Goal: Find specific page/section: Find specific page/section

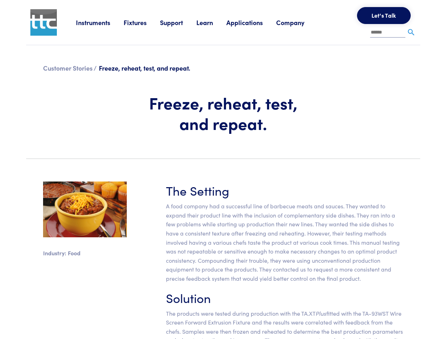
click at [223, 169] on section "Industry: Food The Setting A food company had a successful line of barbecue mea…" at bounding box center [223, 274] width 402 height 221
click at [100, 22] on link "Instruments" at bounding box center [100, 22] width 48 height 9
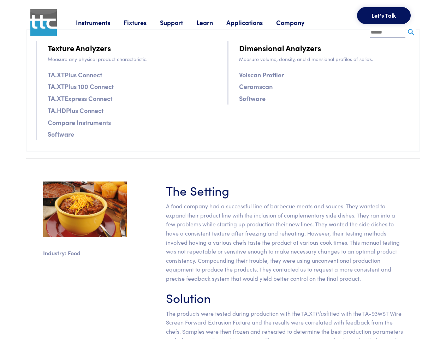
click at [143, 22] on link "Fixtures" at bounding box center [142, 22] width 36 height 9
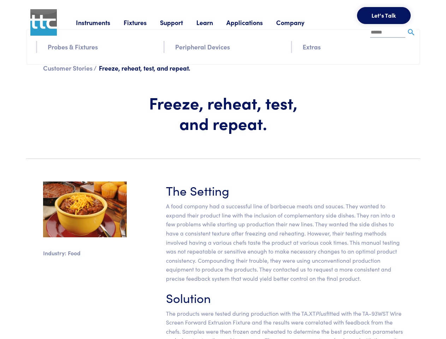
click at [179, 22] on link "Support" at bounding box center [178, 22] width 36 height 9
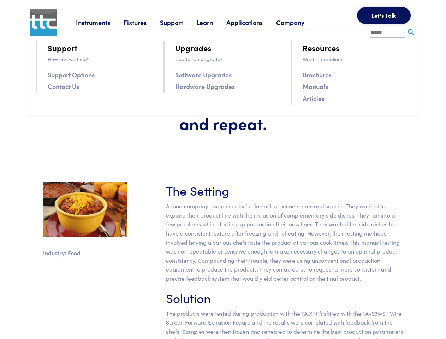
click at [214, 22] on link "Learn" at bounding box center [211, 22] width 30 height 9
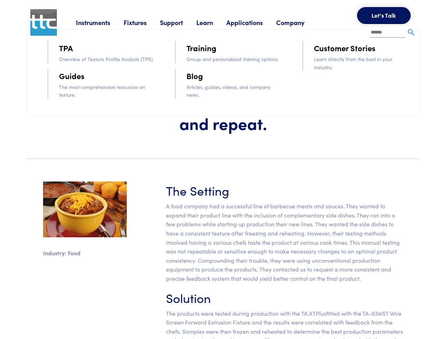
click at [254, 22] on link "Applications" at bounding box center [251, 22] width 50 height 9
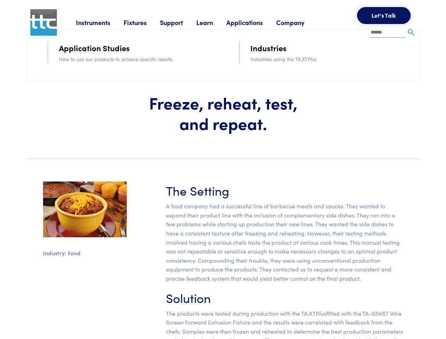
click at [300, 22] on link "Company" at bounding box center [297, 22] width 42 height 9
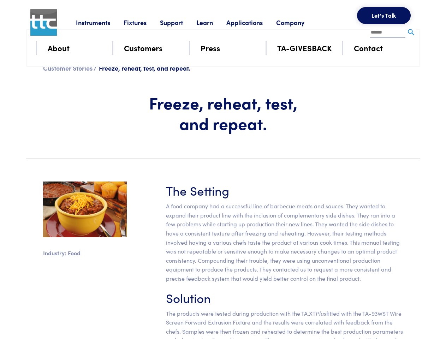
click at [384, 16] on button "Let's Talk" at bounding box center [384, 15] width 54 height 17
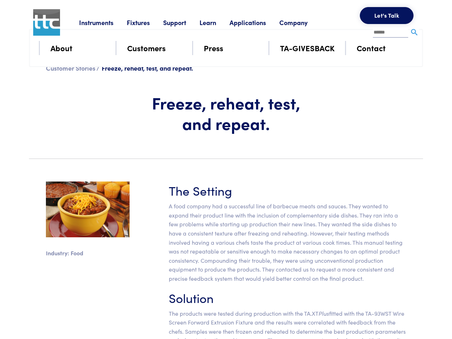
click at [0, 0] on div "**********" at bounding box center [0, 0] width 0 height 0
